Goal: Transaction & Acquisition: Download file/media

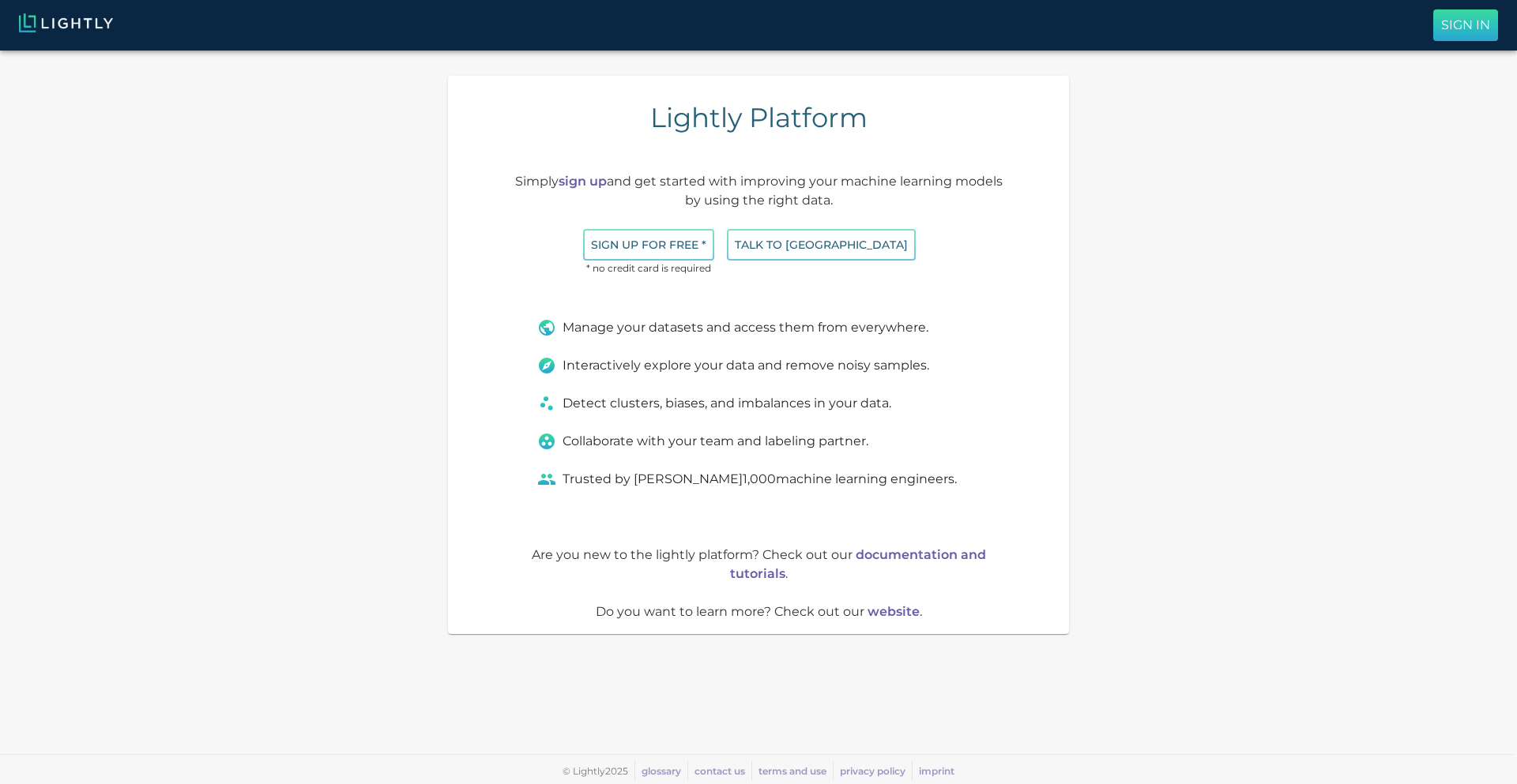
click at [1441, 24] on p "Sign In" at bounding box center [1466, 25] width 49 height 19
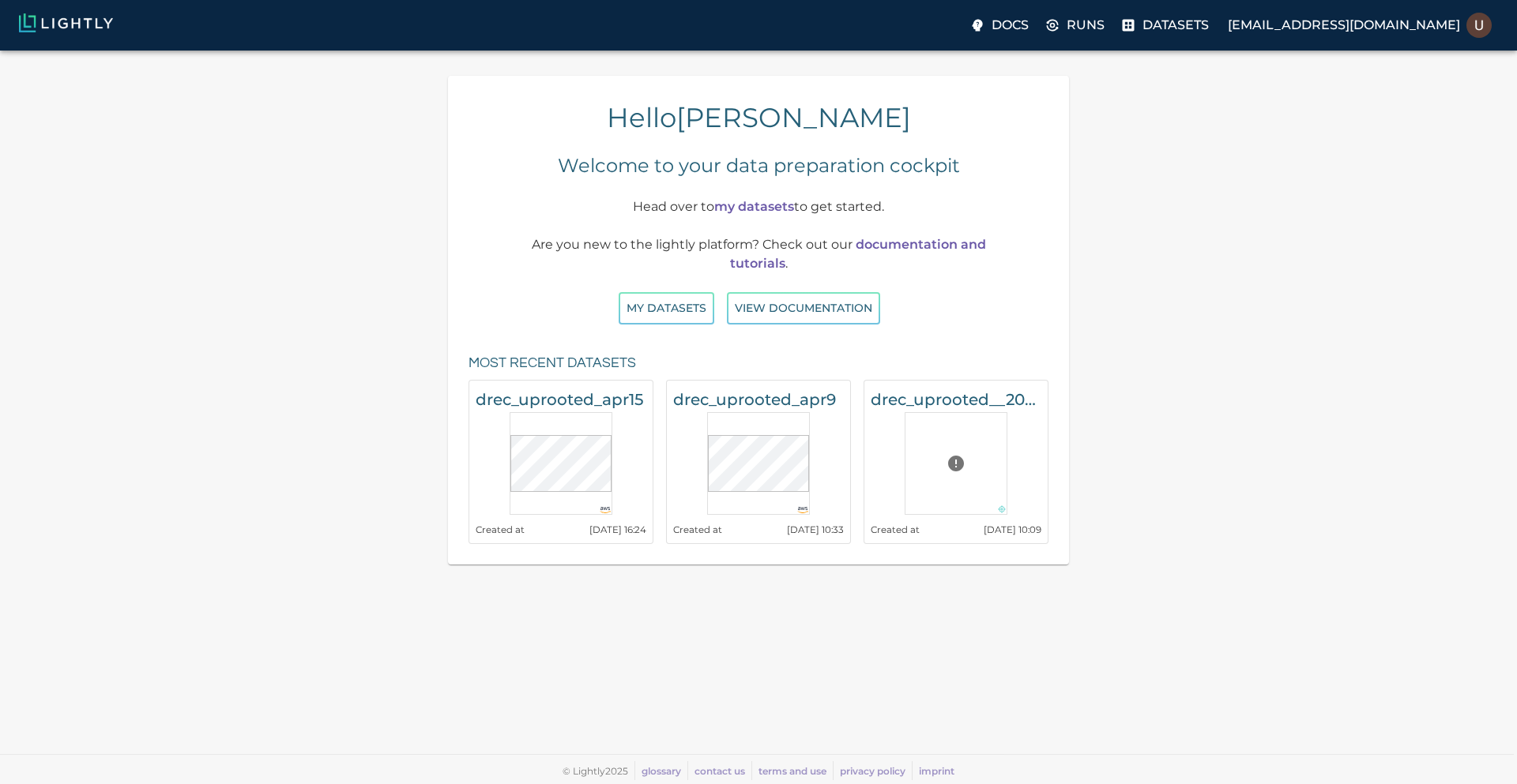
click at [1396, 260] on div "Hello [PERSON_NAME] Welcome to your data preparation cockpit Head over to my da…" at bounding box center [759, 320] width 1492 height 489
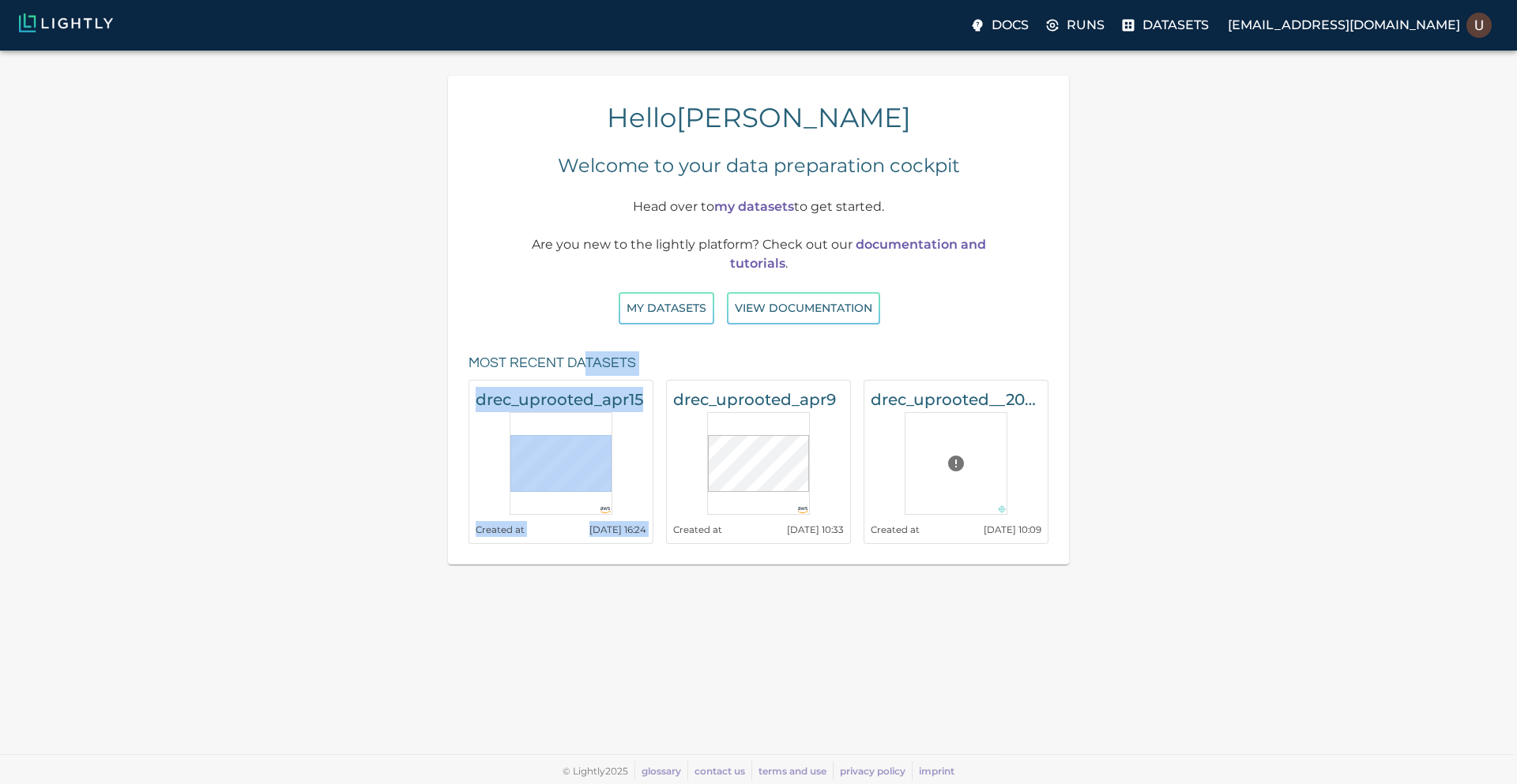
drag, startPoint x: 663, startPoint y: 356, endPoint x: 584, endPoint y: 363, distance: 79.3
click at [584, 363] on div "Most recent datasets drec_uprooted_apr15 Created at [DATE] 16:24 drec_uprooted_…" at bounding box center [758, 448] width 596 height 210
click at [584, 363] on h6 "Most recent datasets" at bounding box center [552, 364] width 167 height 24
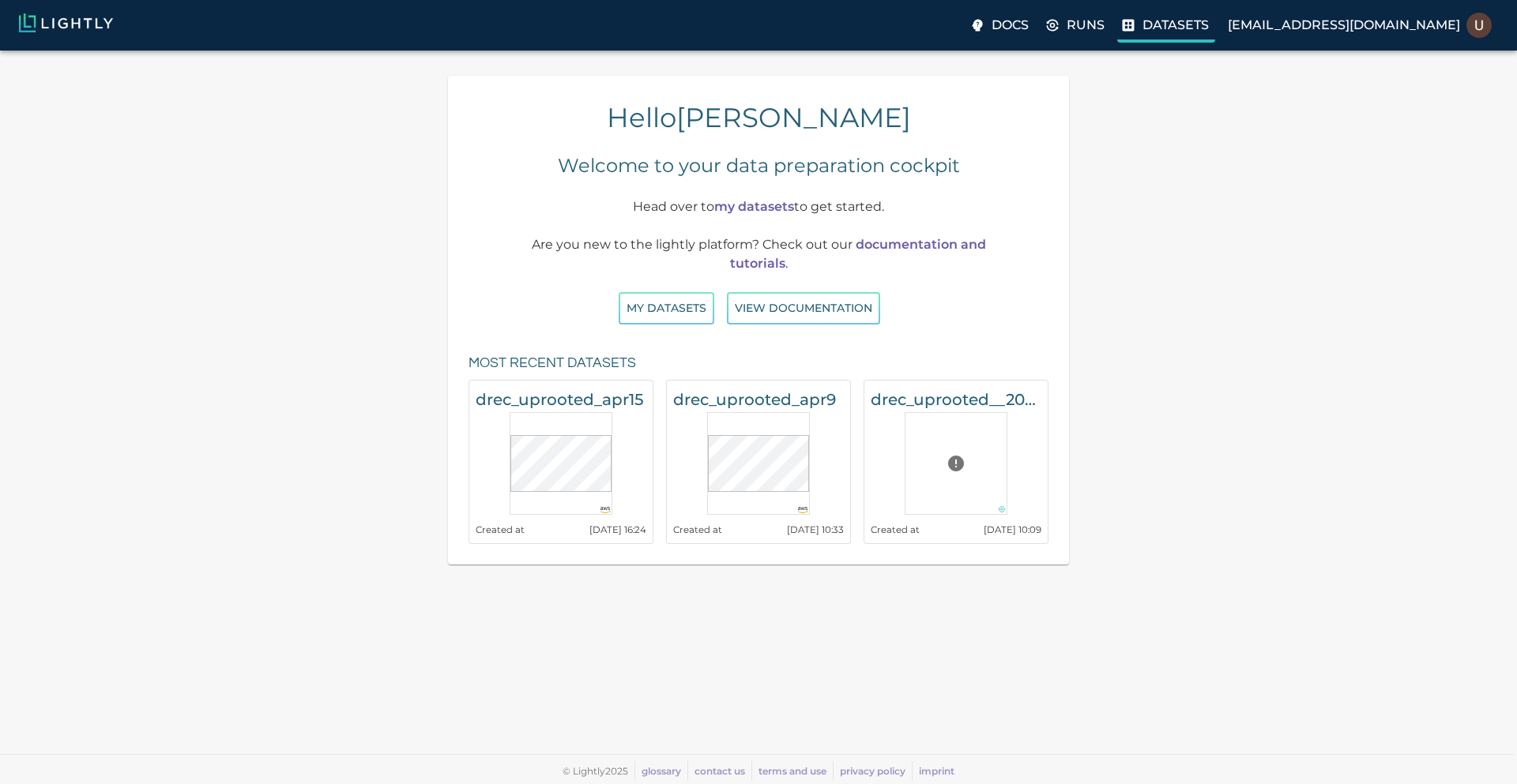
click at [1209, 25] on p "Datasets" at bounding box center [1176, 25] width 66 height 19
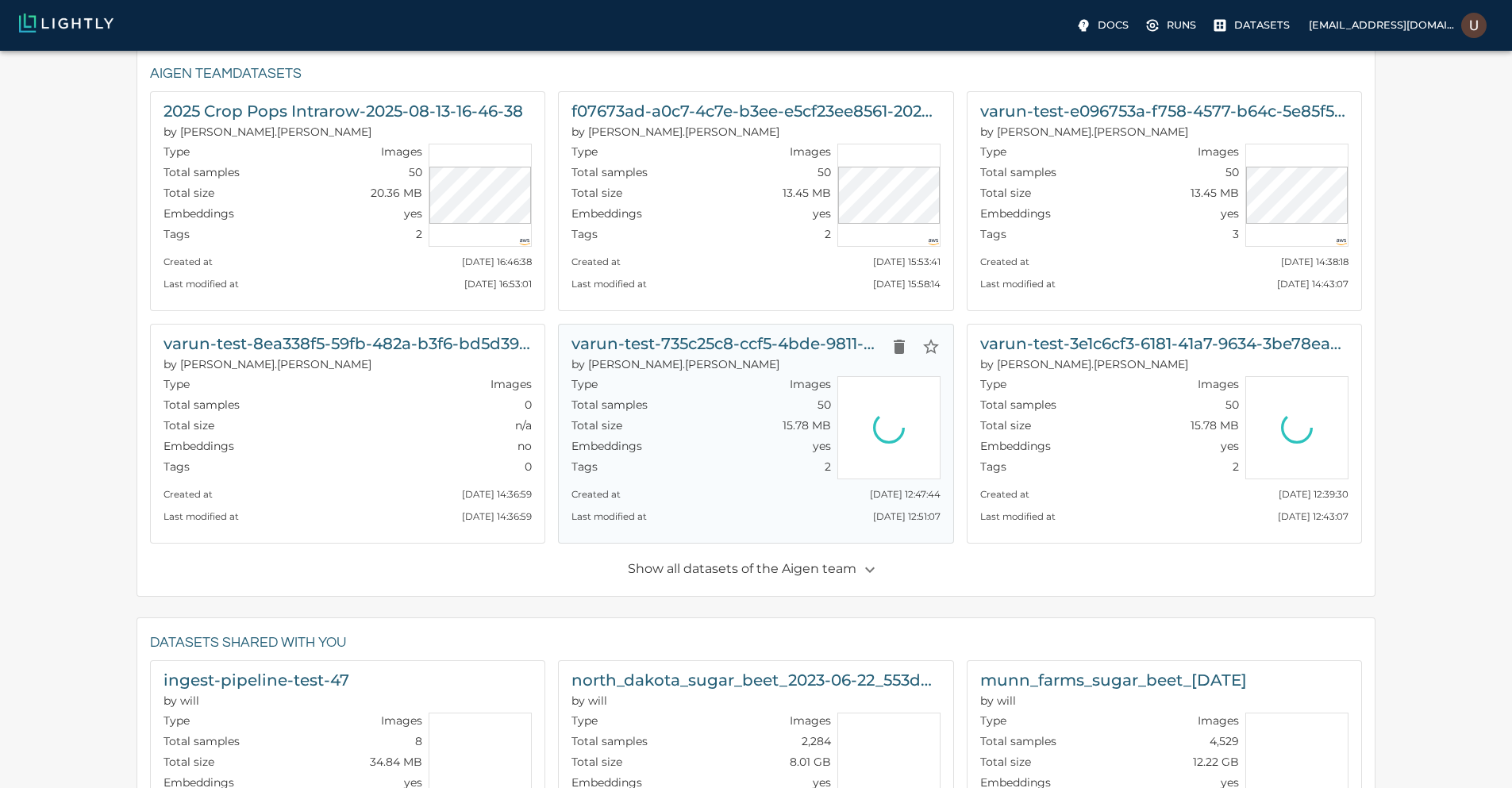
scroll to position [572, 0]
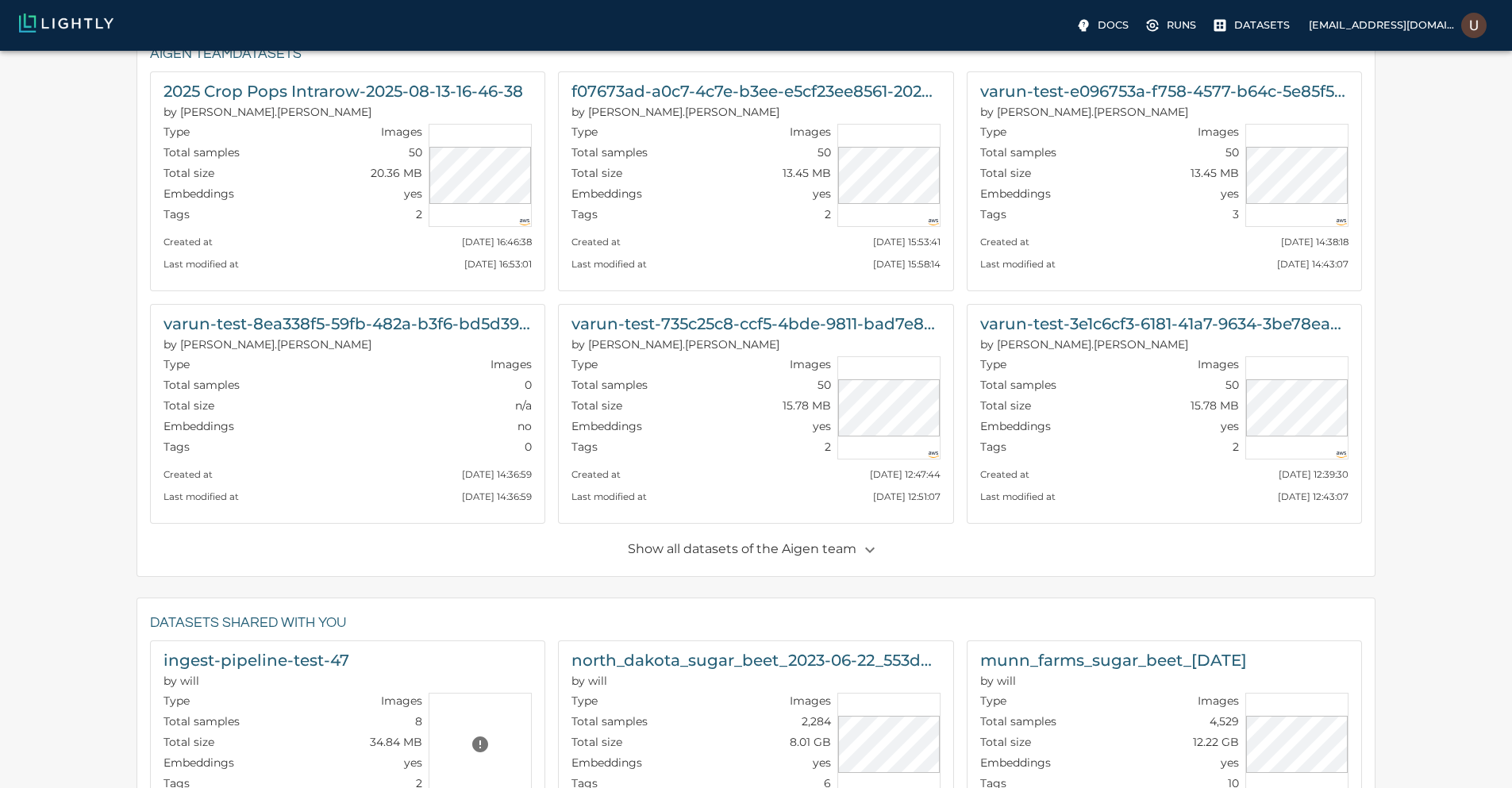
click at [769, 563] on div "Aigen team Datasets 2025 Crop Pops Intrarow-2025-08-13-16-46-38 by [PERSON_NAME…" at bounding box center [756, 303] width 1237 height 547
click at [771, 553] on p "Show all datasets of the Aigen team" at bounding box center [756, 550] width 255 height 27
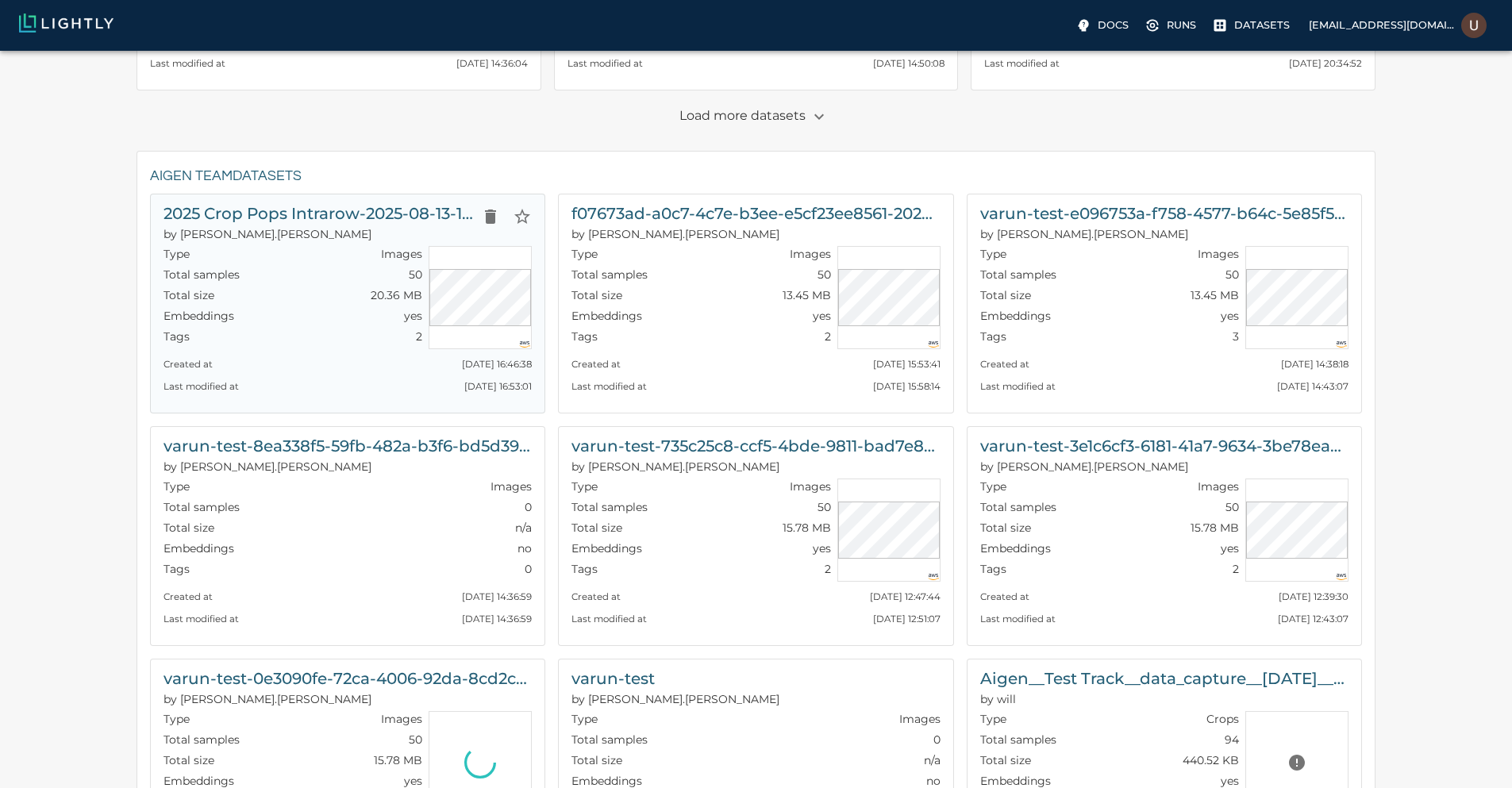
click at [402, 212] on h6 "2025 Crop Pops Intrarow-2025-08-13-16-46-38" at bounding box center [319, 213] width 311 height 25
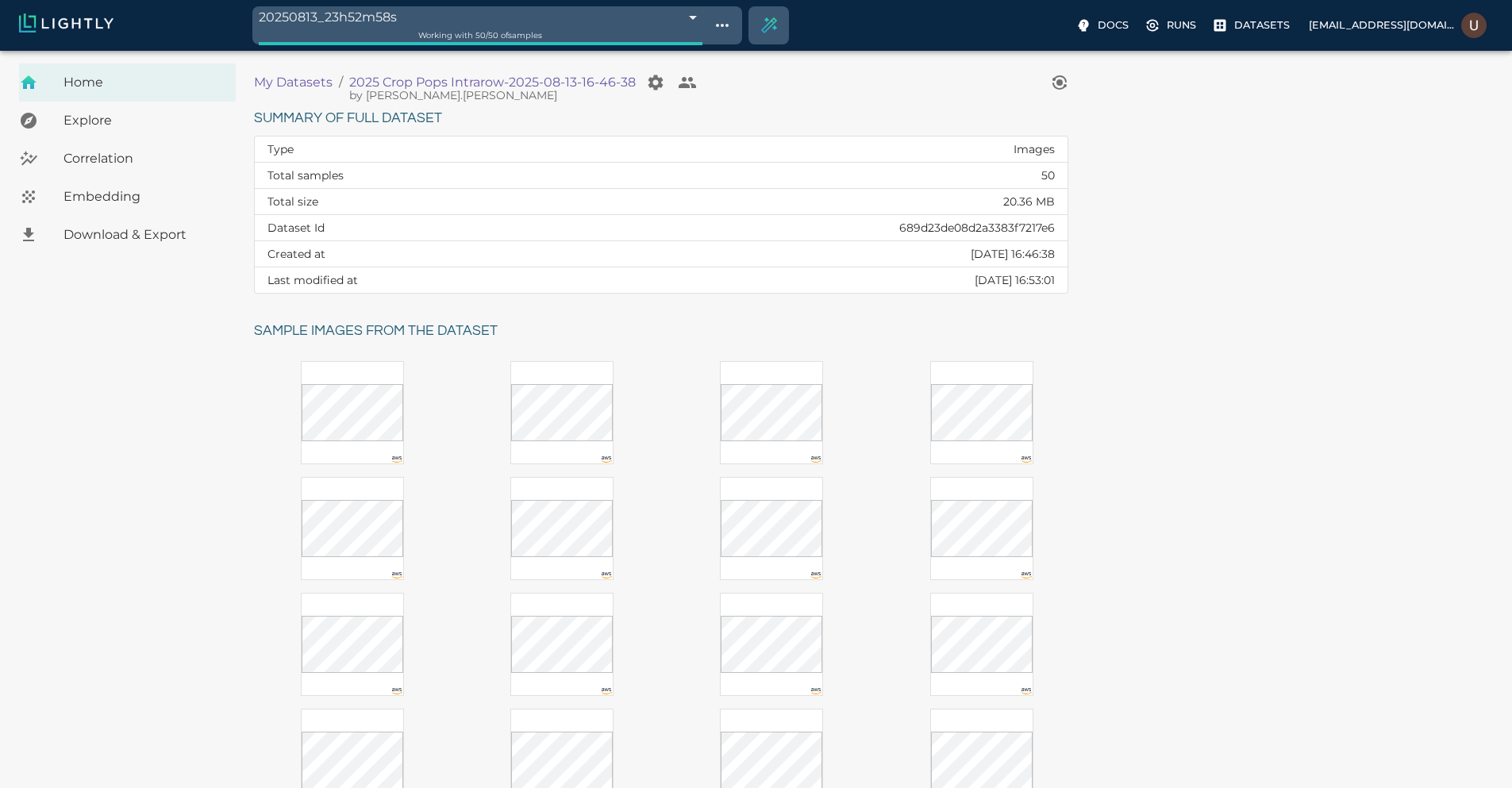
click at [133, 125] on span "Explore" at bounding box center [143, 121] width 159 height 19
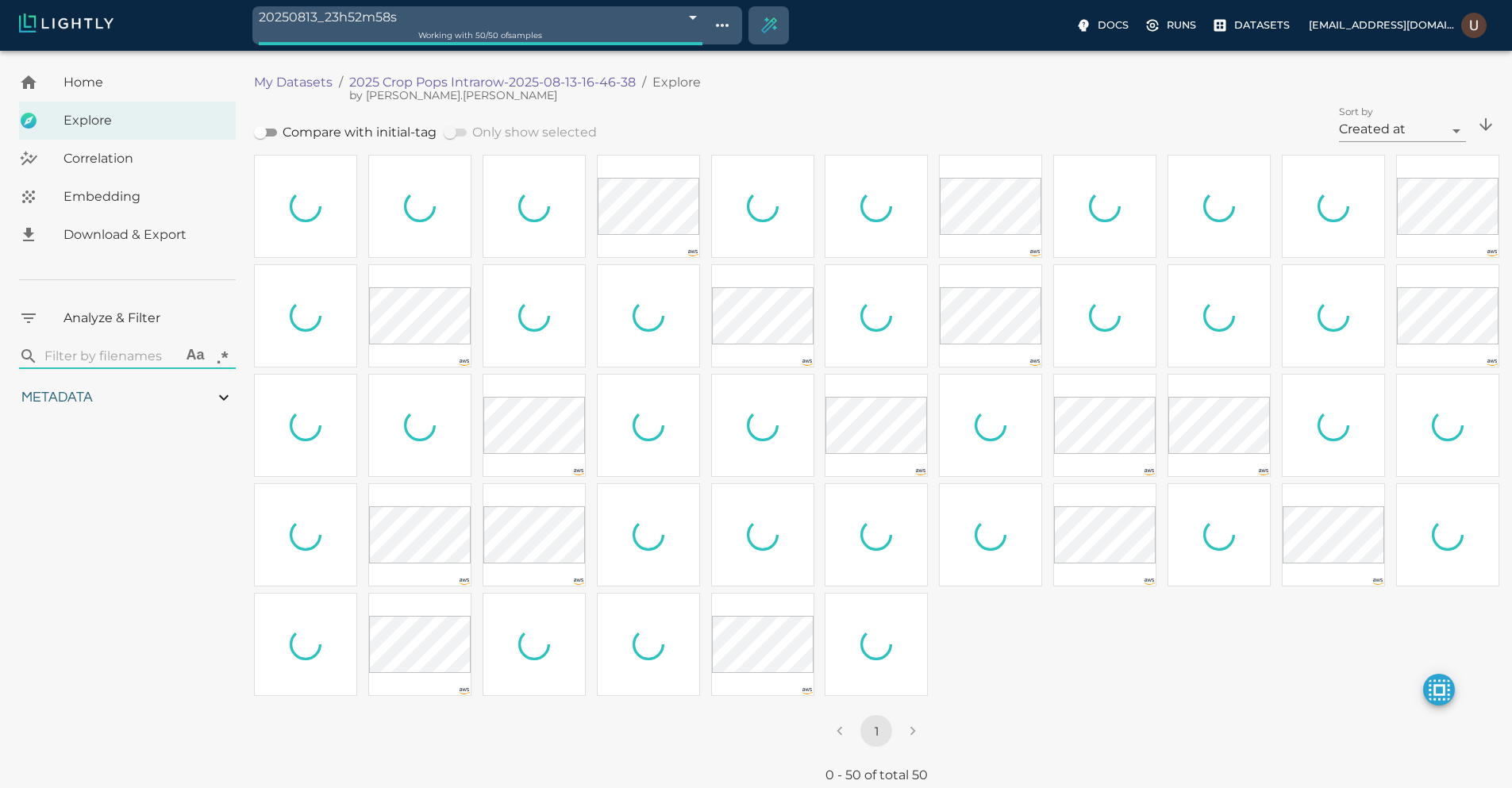
type input "1.06585309715431"
type input "3.23485309715431"
type input "25.9515991210938"
type input "62.2425991210938"
click at [115, 201] on span "Embedding" at bounding box center [143, 197] width 159 height 19
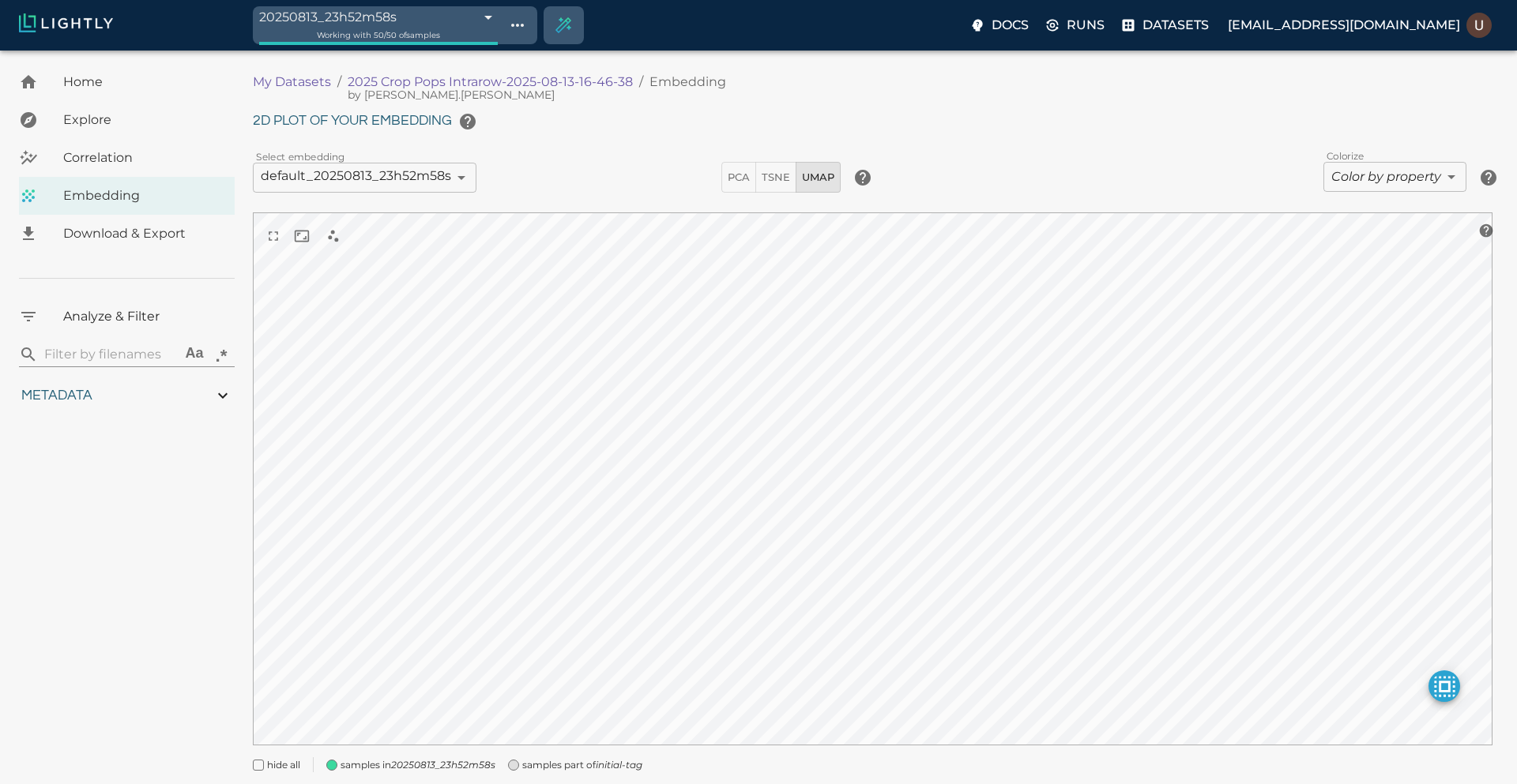
click at [522, 50] on body "20250813_23h52m58s 689d255abea96086b40a61fa Working with 50 / 50 of samples Doc…" at bounding box center [758, 439] width 1517 height 779
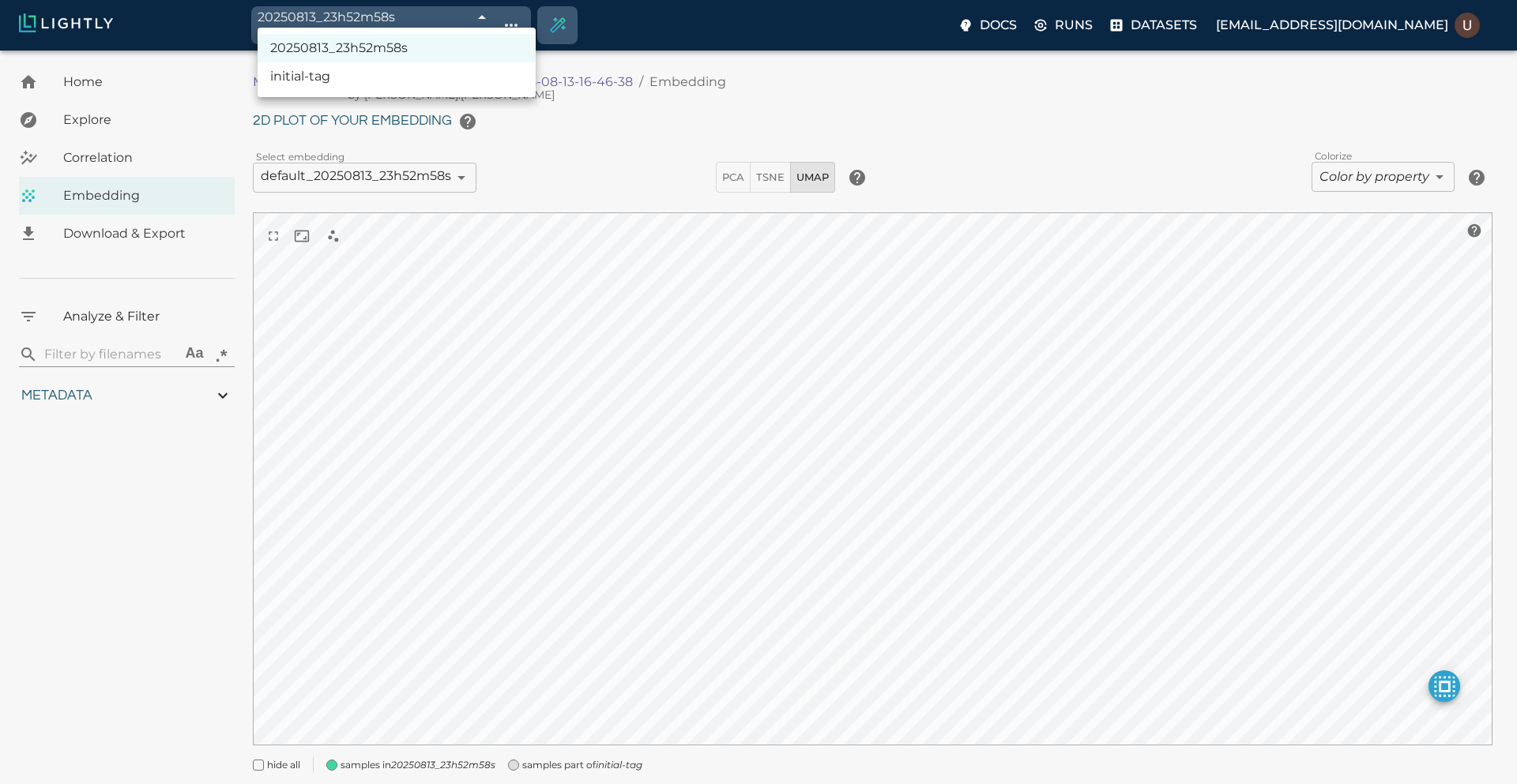
click at [467, 77] on li "initial-tag" at bounding box center [397, 77] width 279 height 29
type input "689d255abea96086b40a61d8"
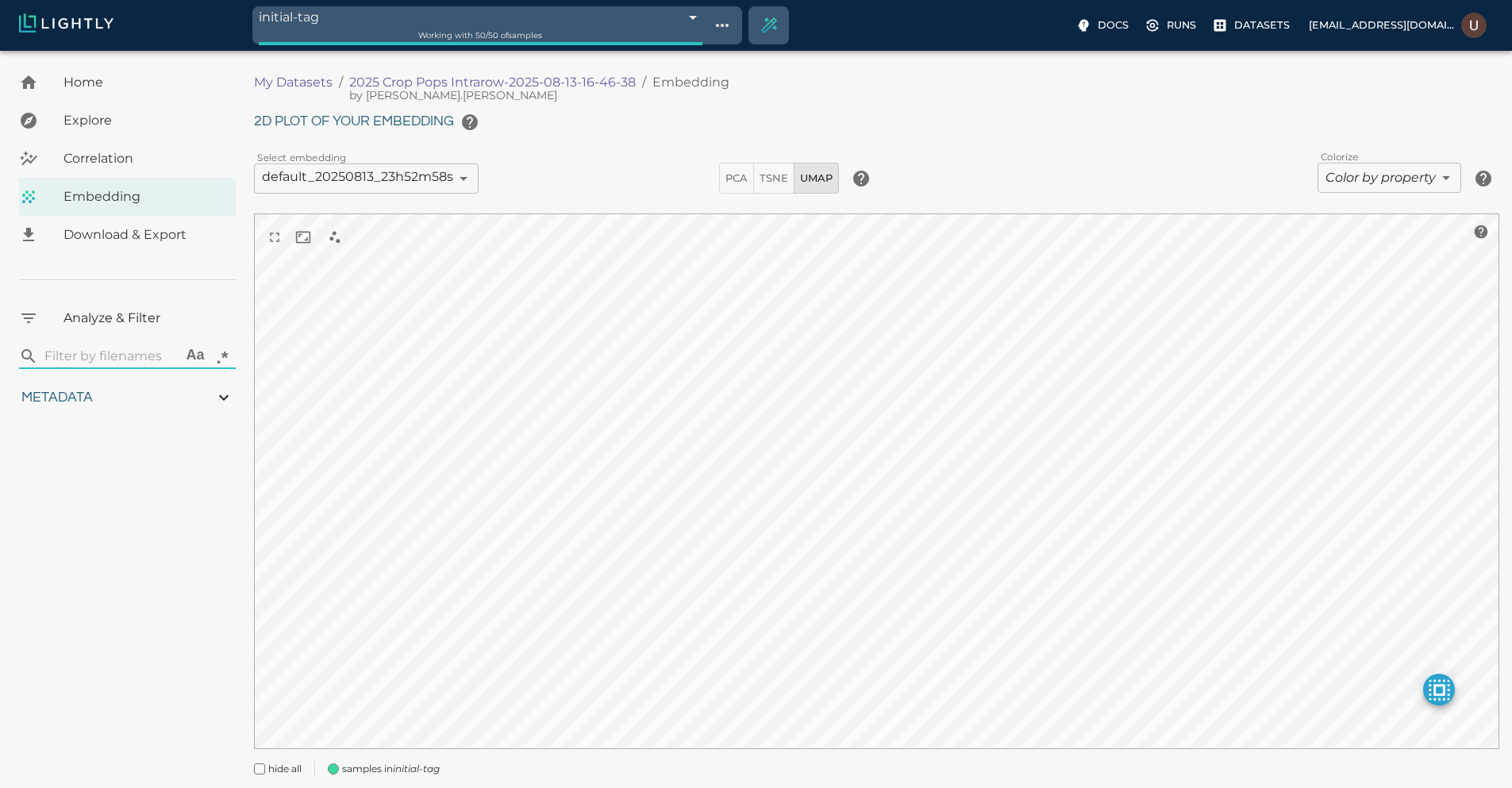
type input "1.06585309715431"
type input "3.23485309715431"
type input "25.9515991210938"
type input "62.2425991210938"
type input "1.06585309715431"
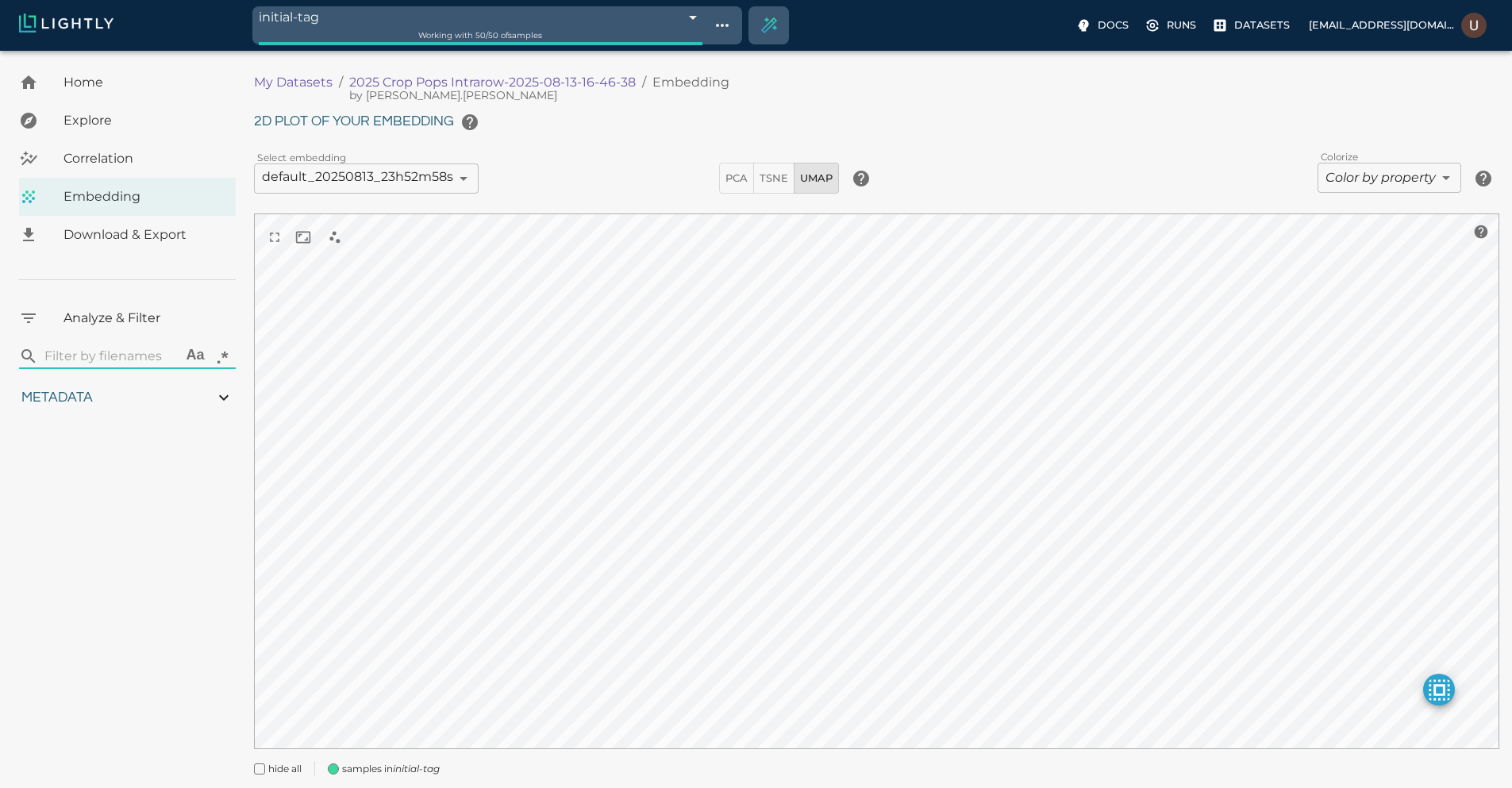
type input "3.23485309715431"
type input "25.9515991210938"
type input "62.2425991210938"
type input "1.06585309715431"
type input "3.23485309715431"
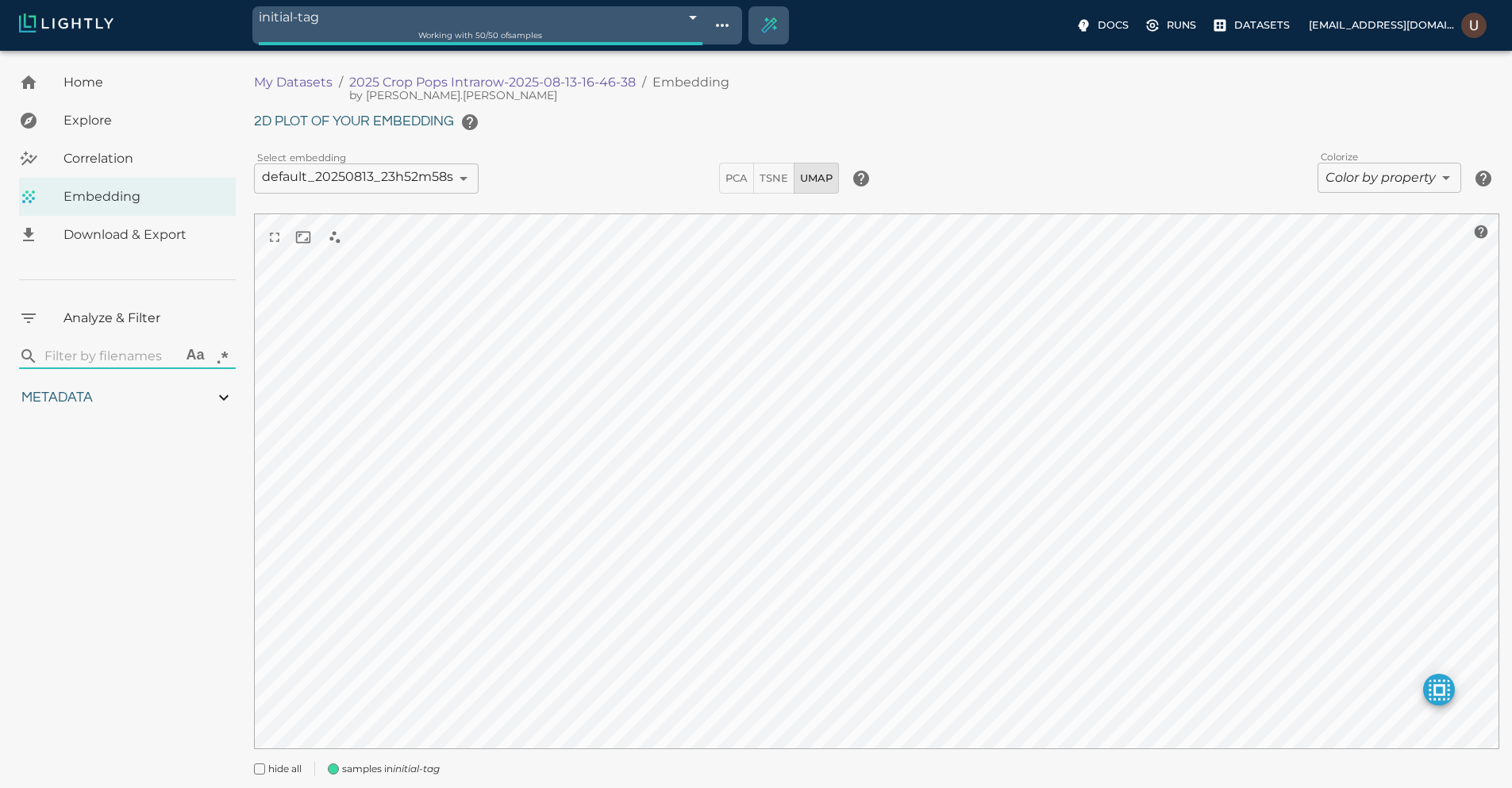
type input "25.9515991210938"
type input "62.2425991210938"
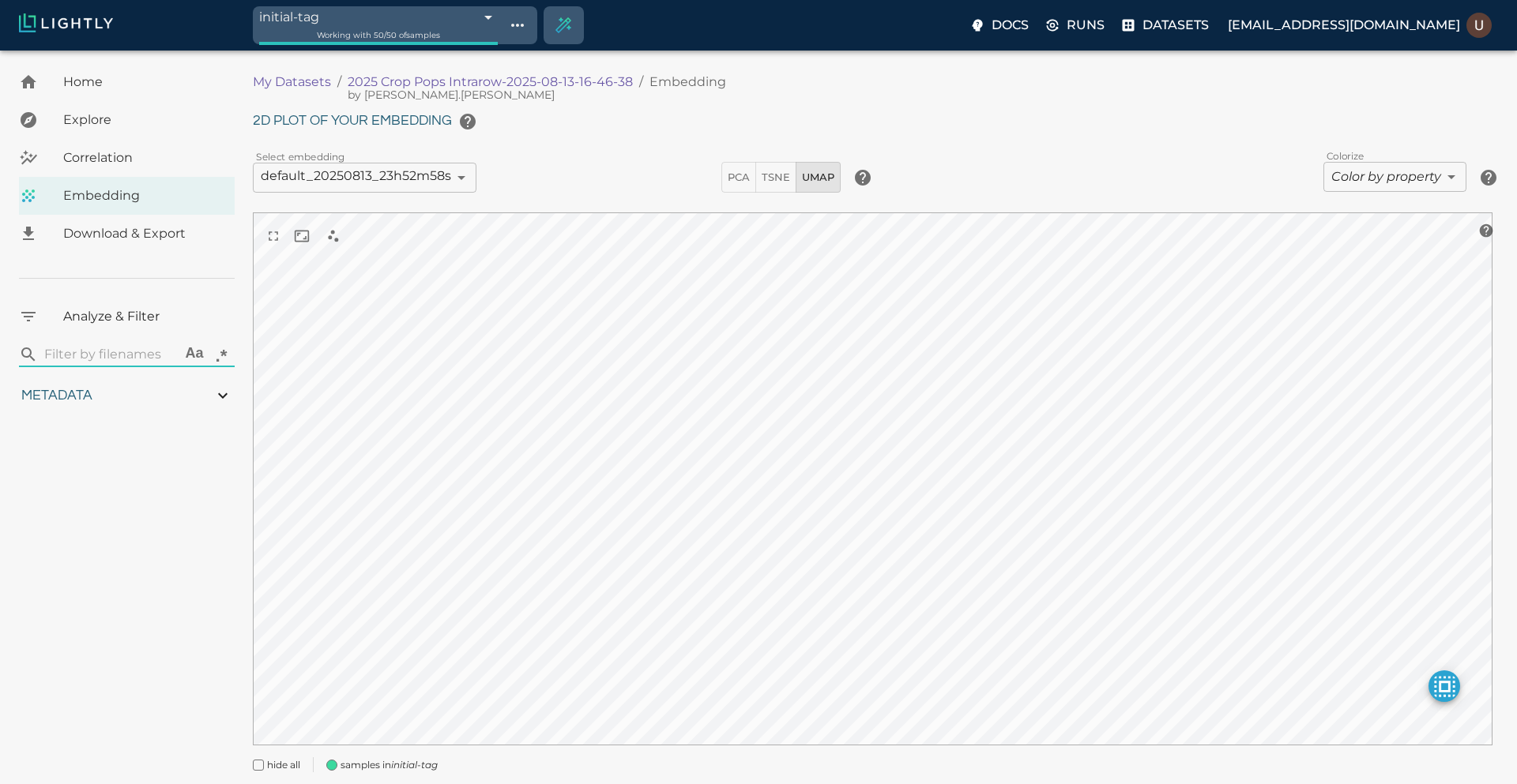
click at [487, 50] on body "initial-tag 689d255abea96086b40a61d8 Working with 50 / 50 of samples Docs Runs …" at bounding box center [758, 439] width 1517 height 779
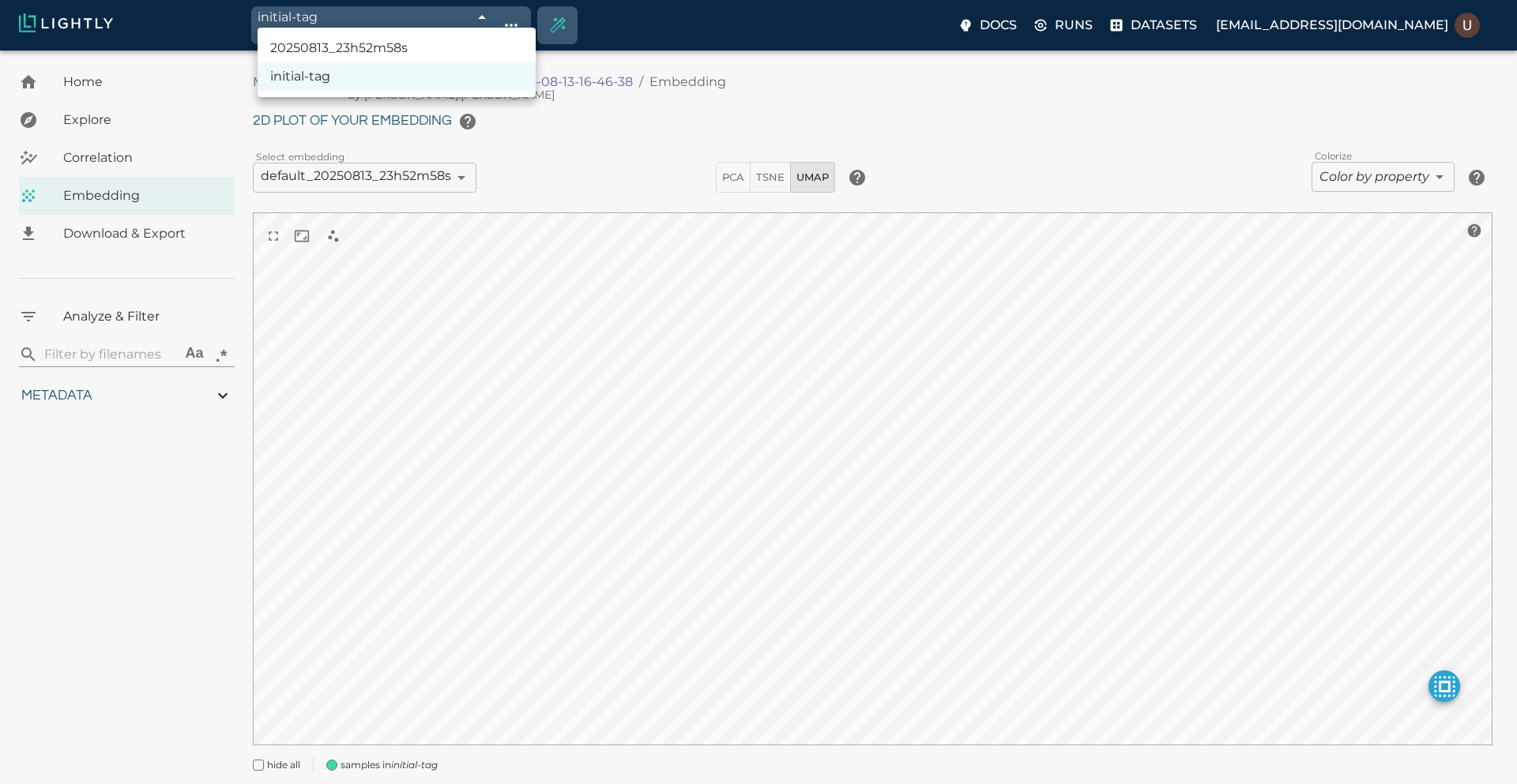
click at [473, 52] on li "20250813_23h52m58s" at bounding box center [397, 48] width 279 height 29
type input "689d255abea96086b40a61fa"
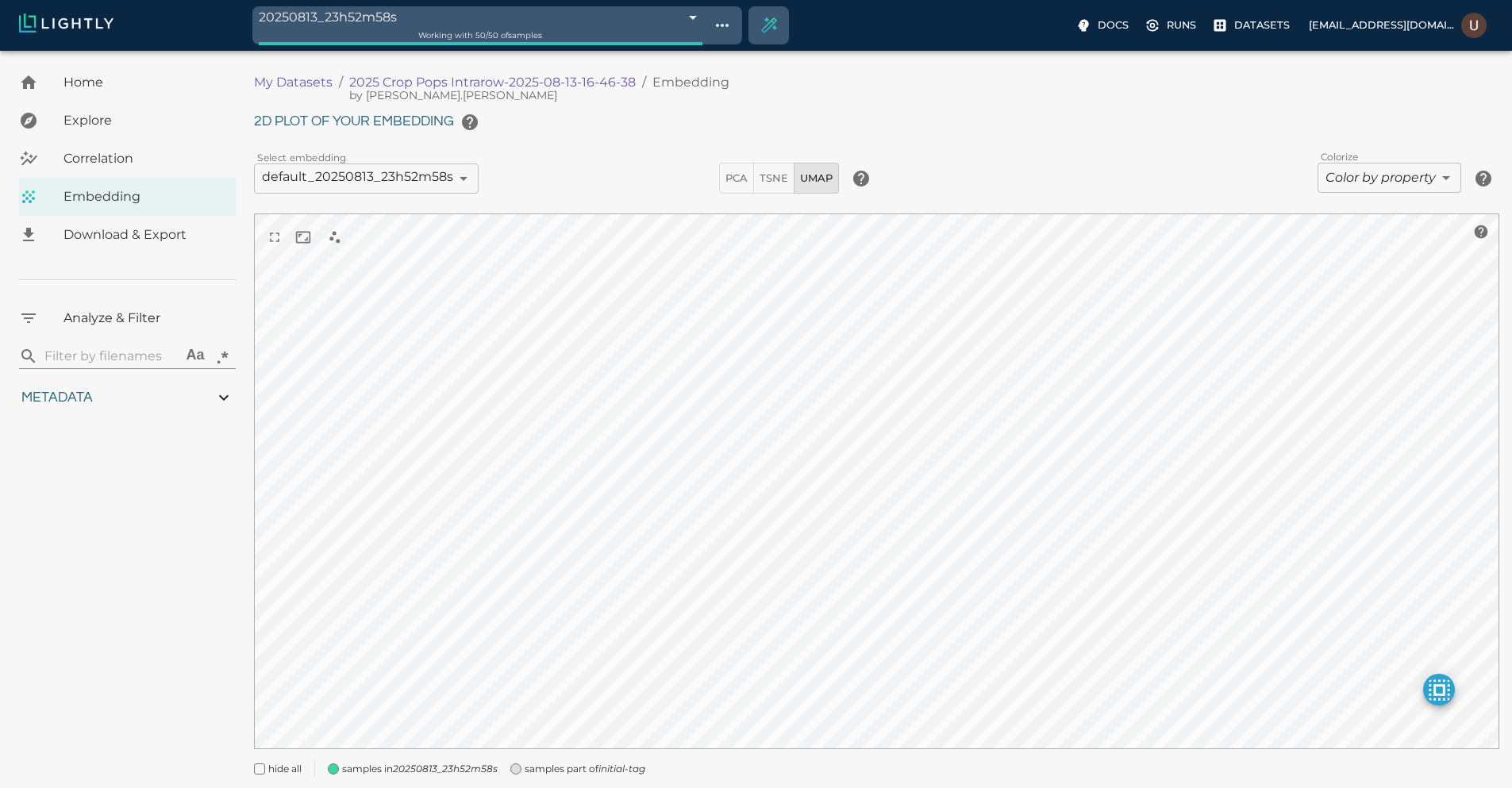
click at [433, 183] on body "20250813_23h52m58s 689d255abea96086b40a61fa Working with 50 / 50 of samples Doc…" at bounding box center [756, 442] width 1512 height 783
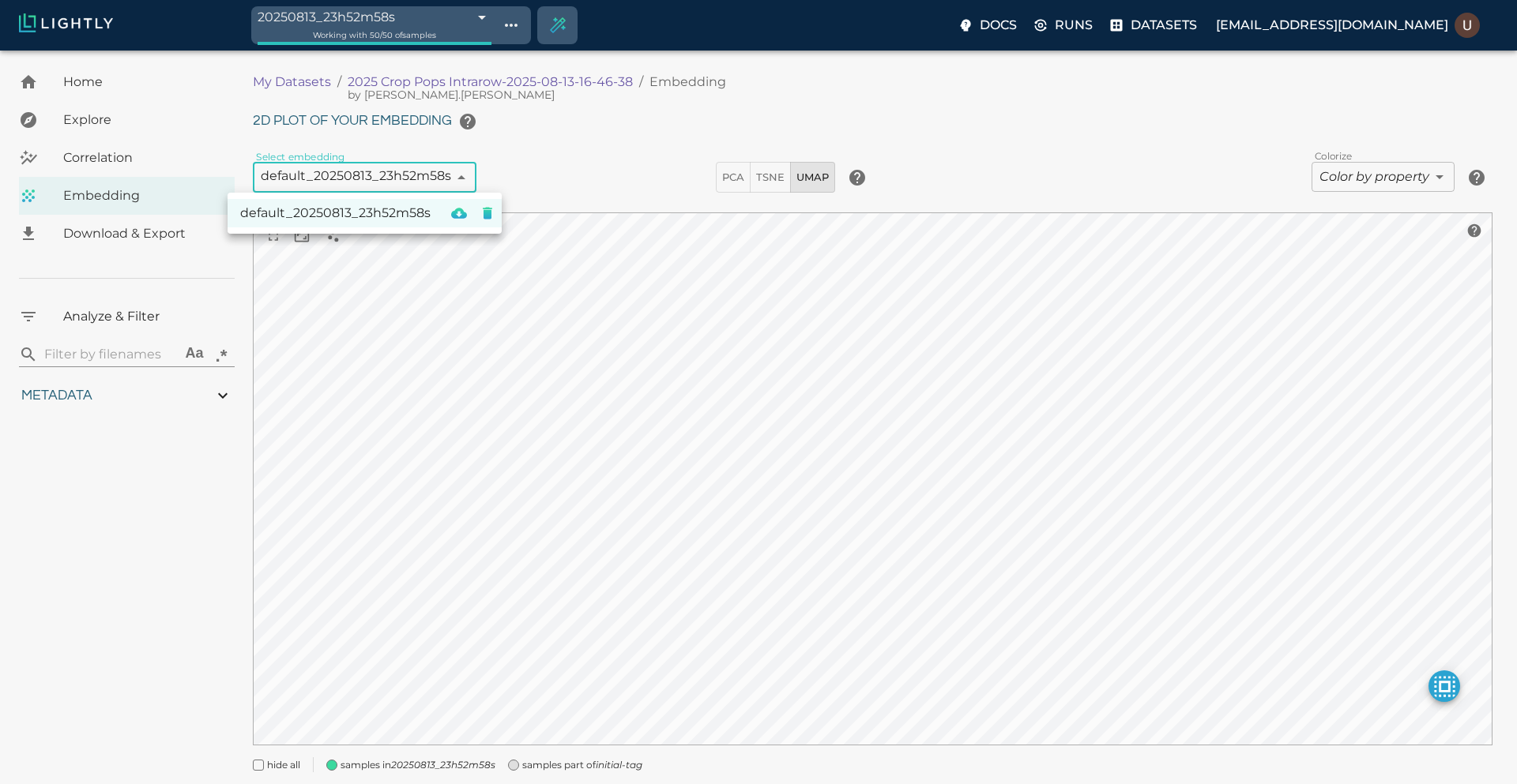
click at [431, 182] on div at bounding box center [758, 392] width 1517 height 784
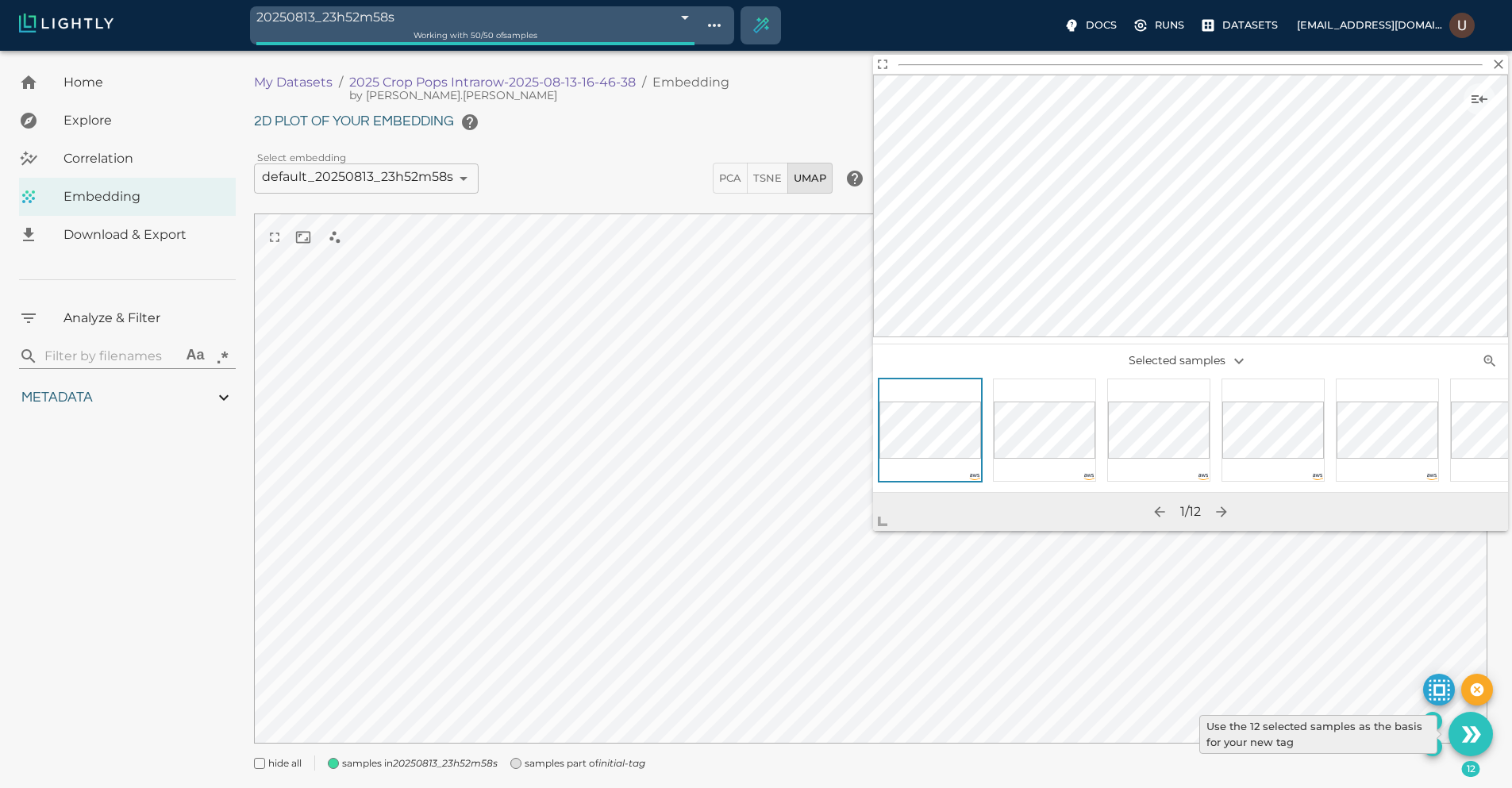
click at [1467, 734] on icon "Use the 12 selected samples as the basis for your new tag" at bounding box center [1467, 735] width 11 height 16
type input "1.06585309715431"
type input "3.23485309715431"
type input "25.9515991210938"
type input "62.2425991210938"
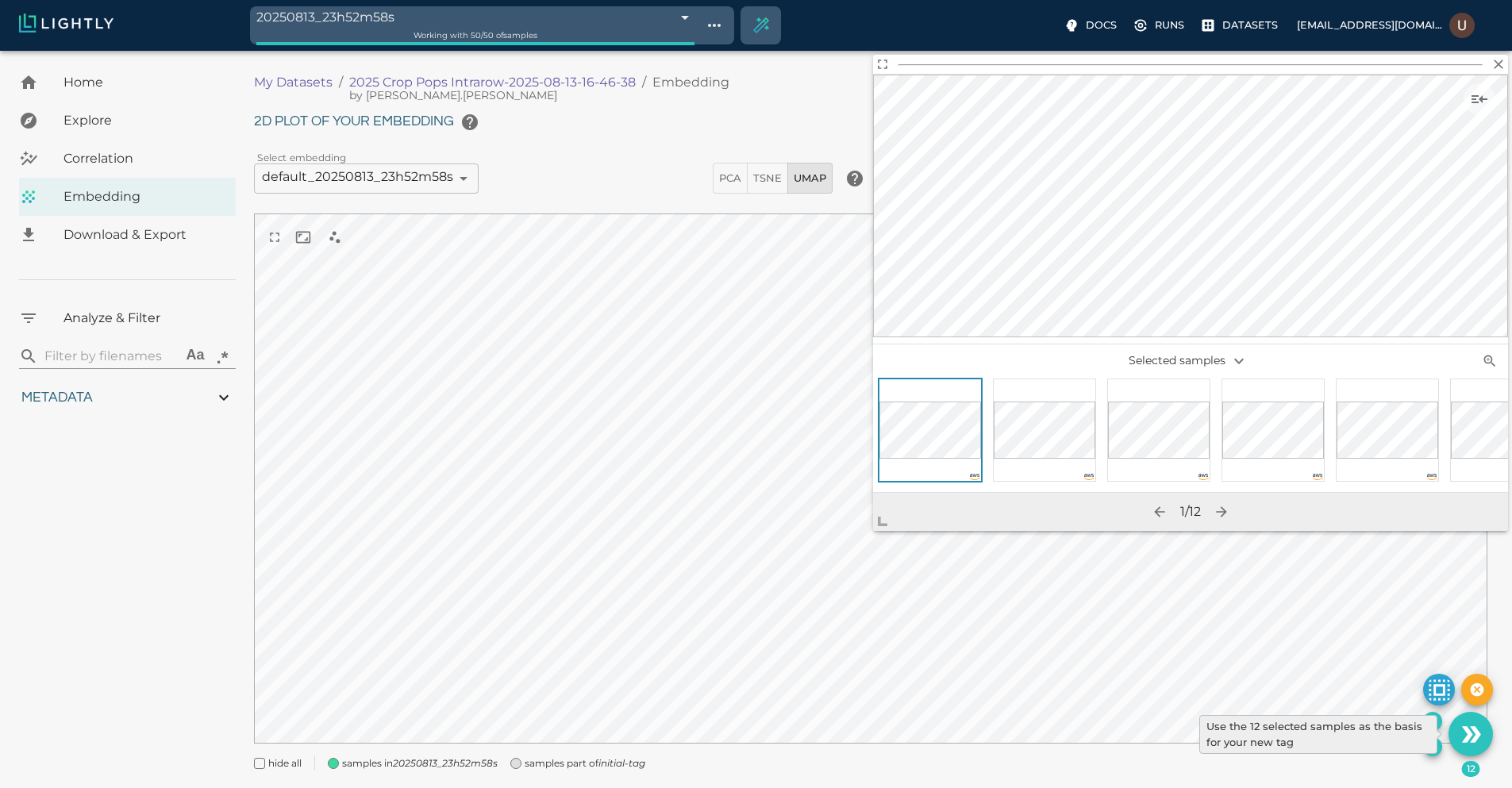
type input "1.06585309715431"
type input "3.23485309715431"
type input "25.9515991210938"
type input "62.2425991210938"
type input "1.06585309715431"
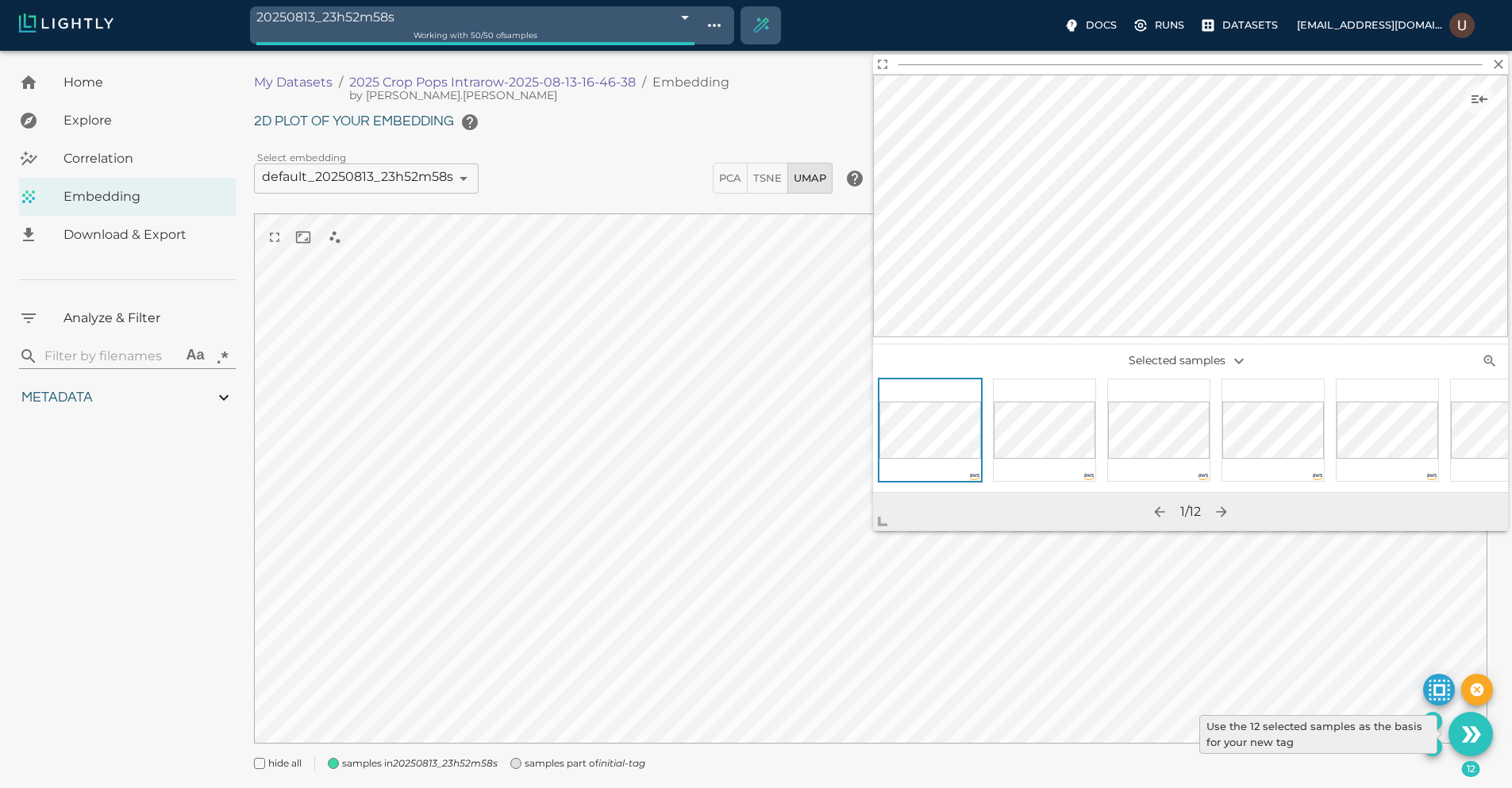
type input "3.23485309715431"
type input "25.9515991210938"
type input "62.2425991210938"
type input "1.06585309715431"
type input "3.23485309715431"
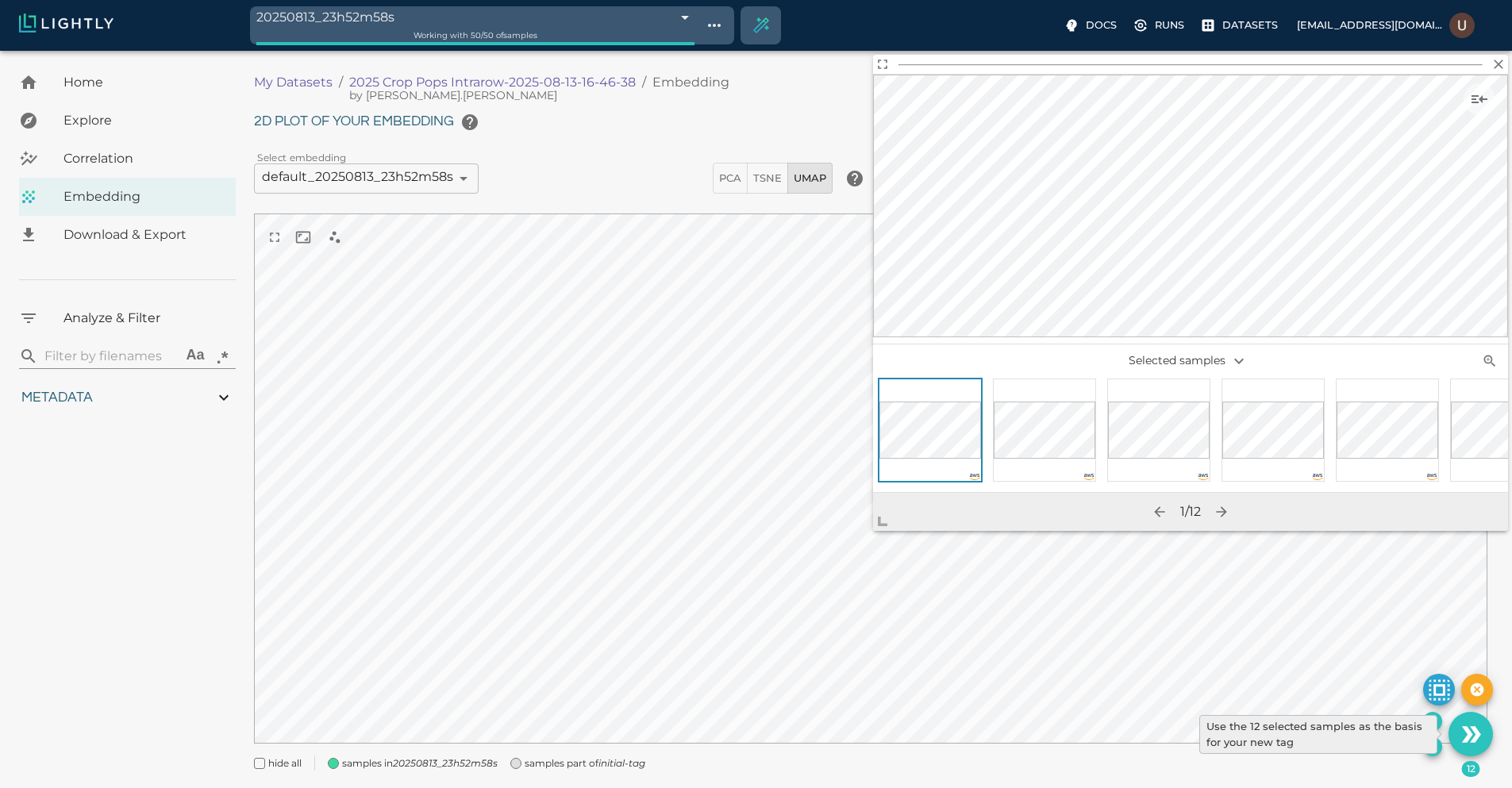
type input "25.9515991210938"
type input "62.2425991210938"
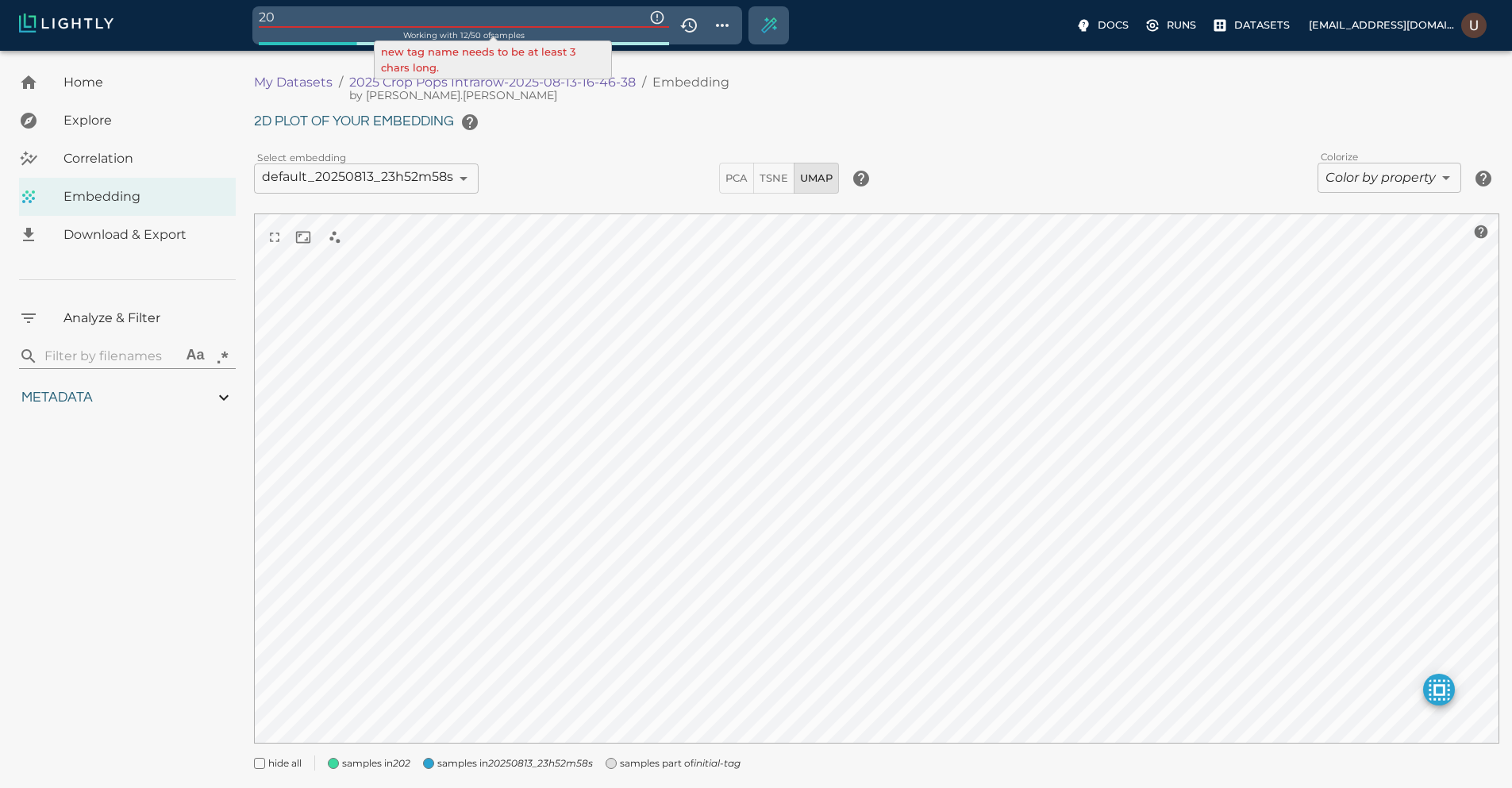
type input "2"
type input "test-tag"
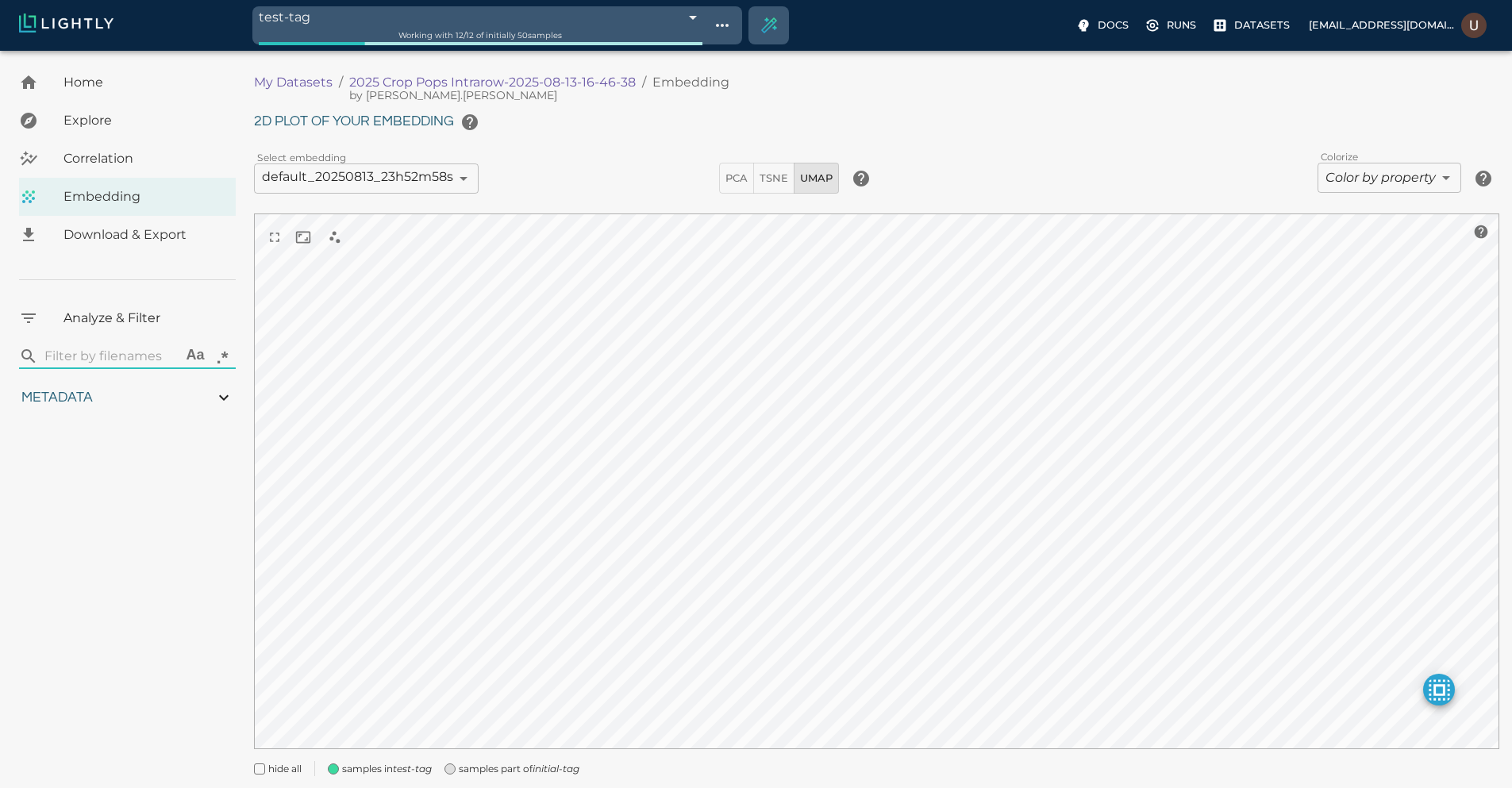
type input "1.06585309715431"
type input "3.23485309715431"
type input "25.9515991210938"
type input "62.2425991210938"
type input "1.06585309715431"
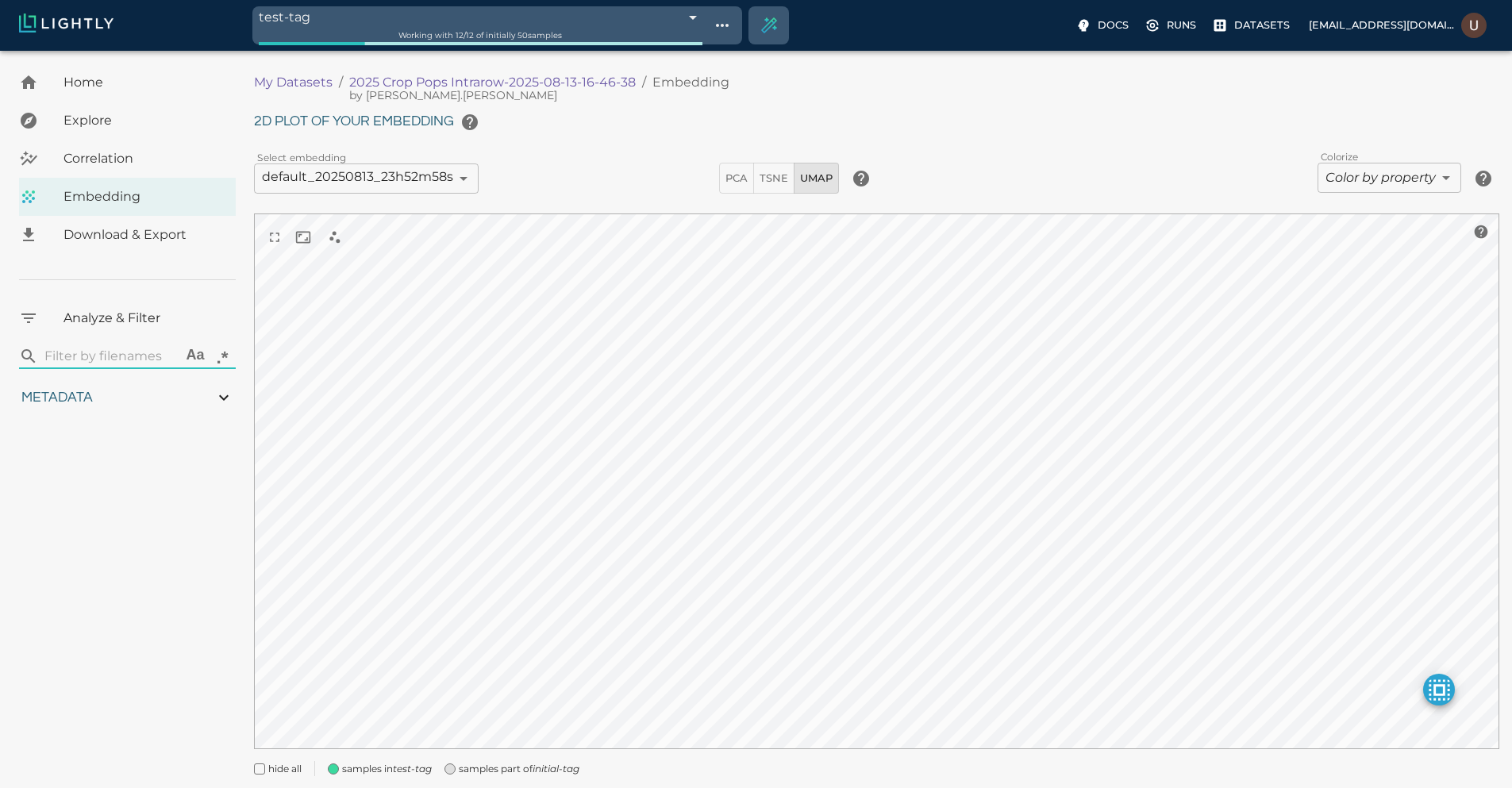
type input "3.23485309715431"
type input "25.9515991210938"
type input "62.2425991210938"
type input "1.06585309715431"
type input "3.23485309715431"
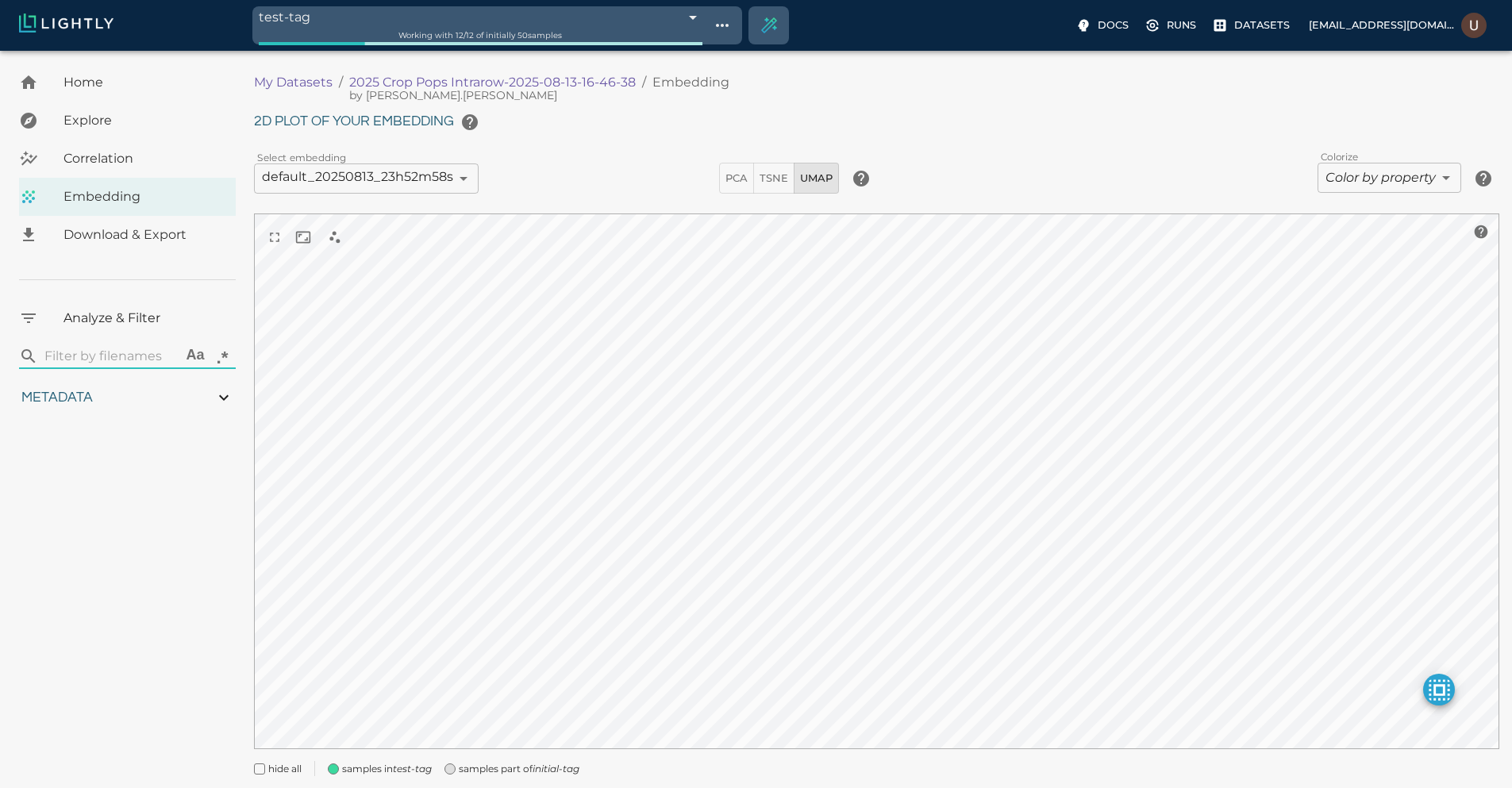
type input "25.9515991210938"
type input "62.2425991210938"
type input "1.06585309715431"
type input "3.23485309715431"
type input "25.9515991210938"
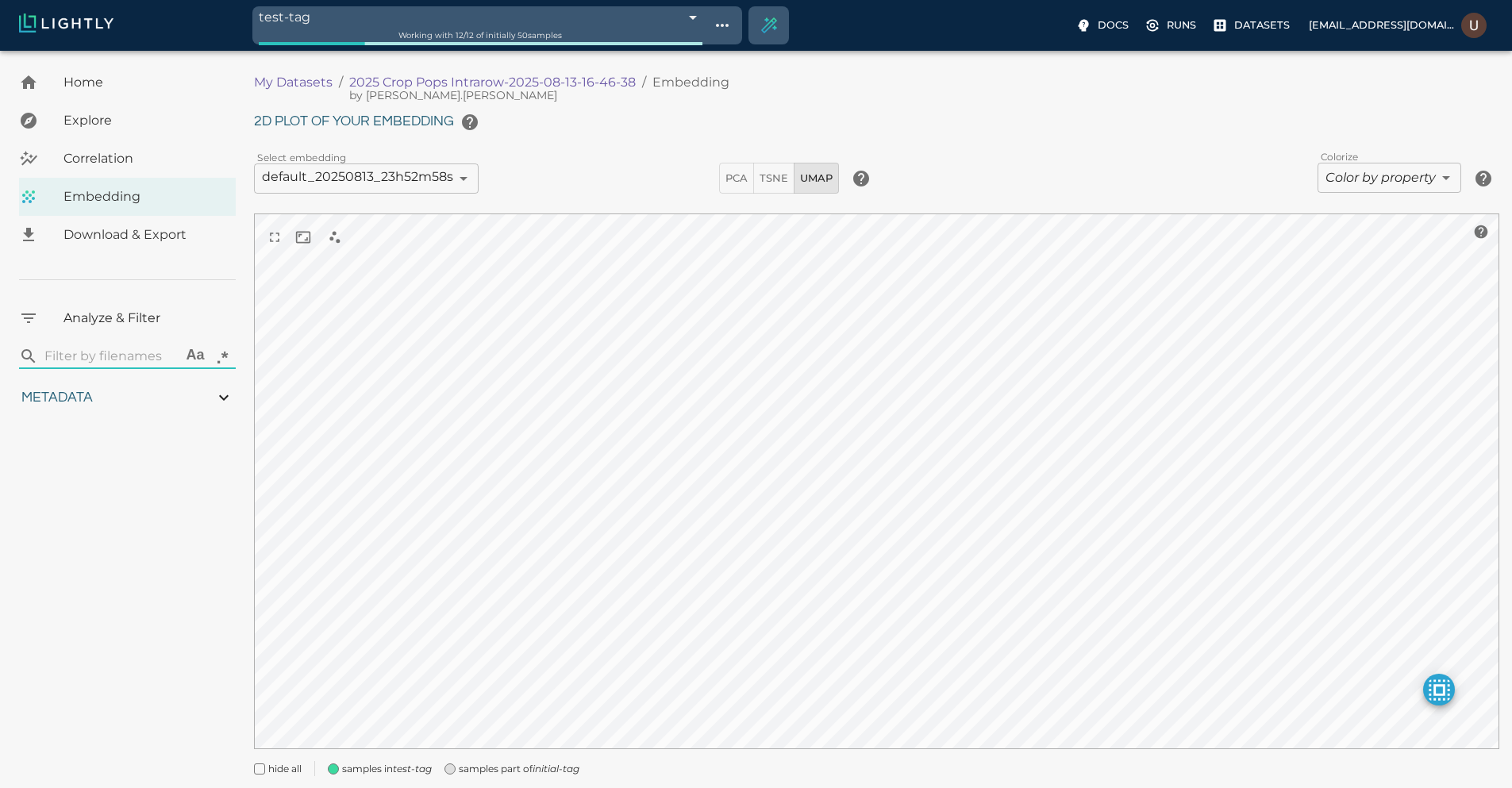
type input "62.2425991210938"
click at [153, 239] on span "Download & Export" at bounding box center [143, 235] width 159 height 19
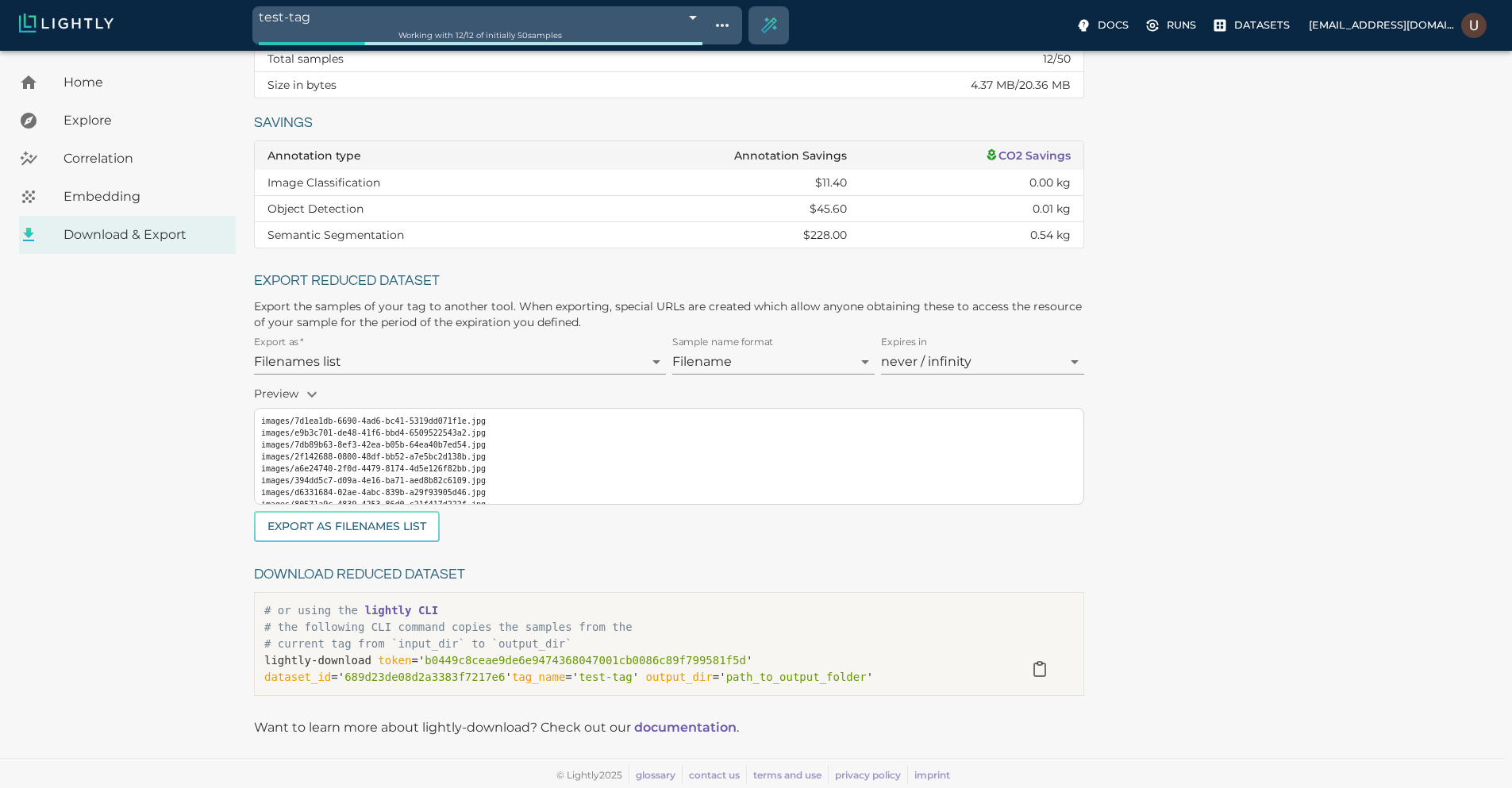
scroll to position [37, 0]
click at [392, 512] on button "Export as Filenames list" at bounding box center [346, 526] width 185 height 31
